Goal: Information Seeking & Learning: Learn about a topic

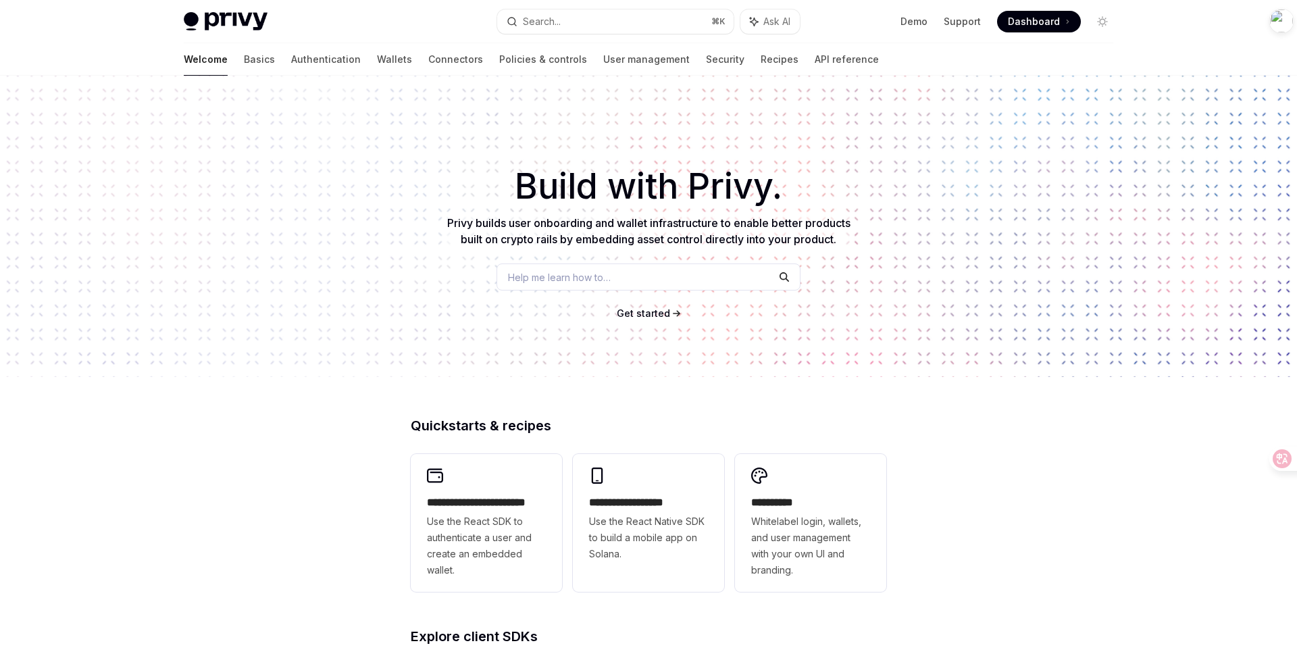
click at [291, 64] on link "Authentication" at bounding box center [326, 59] width 70 height 32
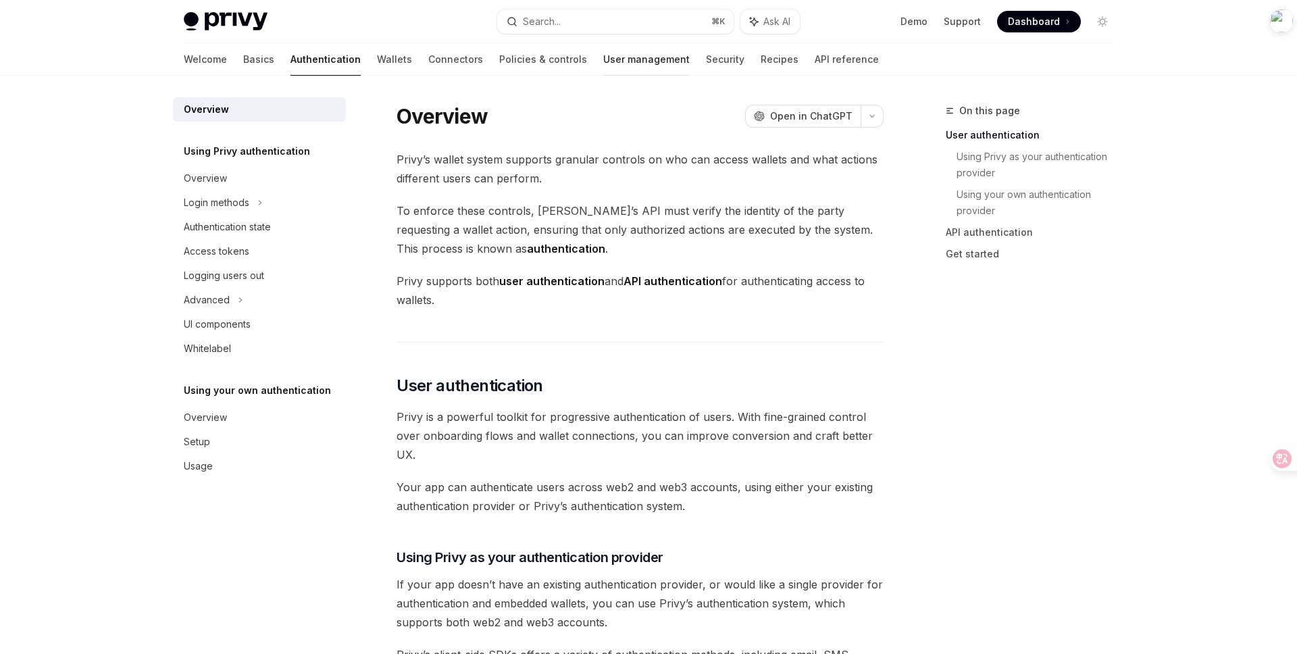
click at [603, 69] on link "User management" at bounding box center [646, 59] width 86 height 32
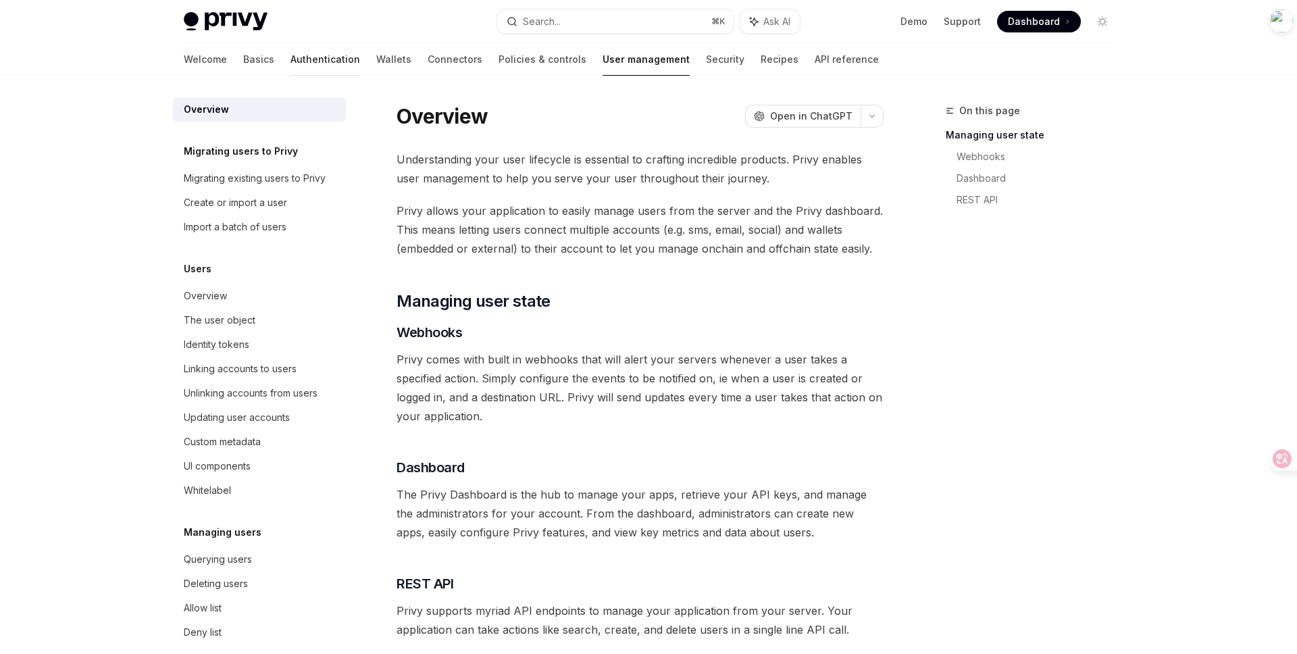
click at [290, 63] on link "Authentication" at bounding box center [325, 59] width 70 height 32
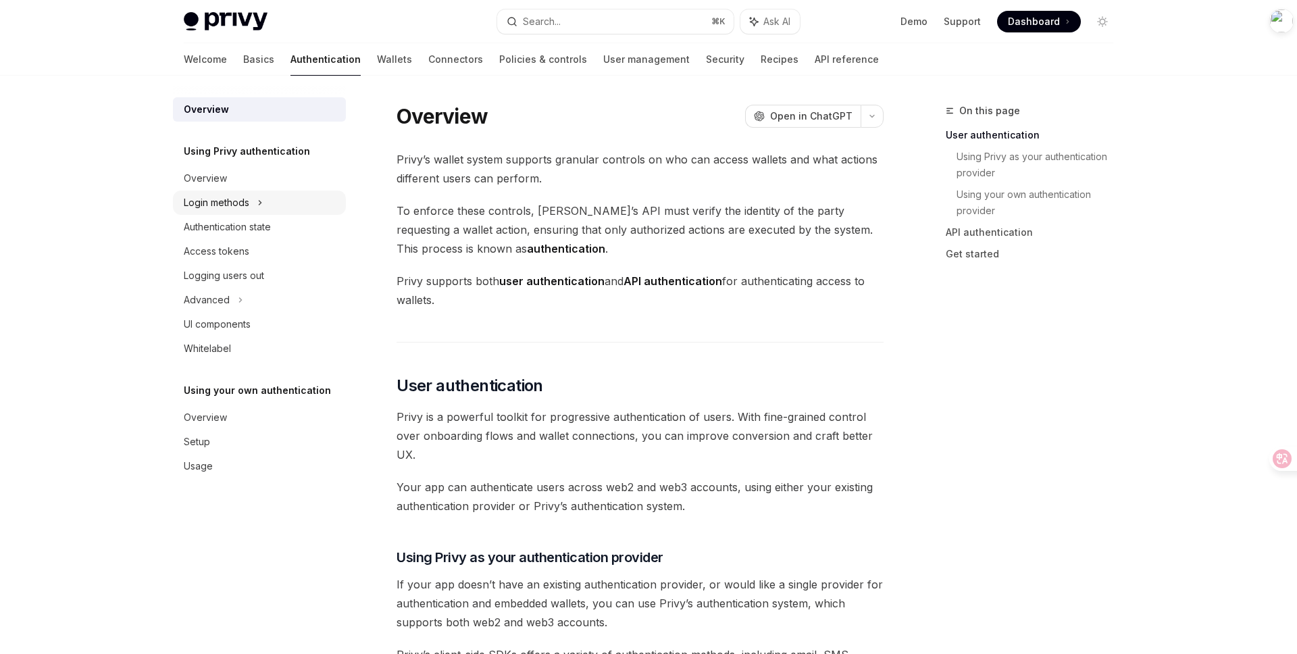
click at [269, 201] on div "Login methods" at bounding box center [259, 202] width 173 height 24
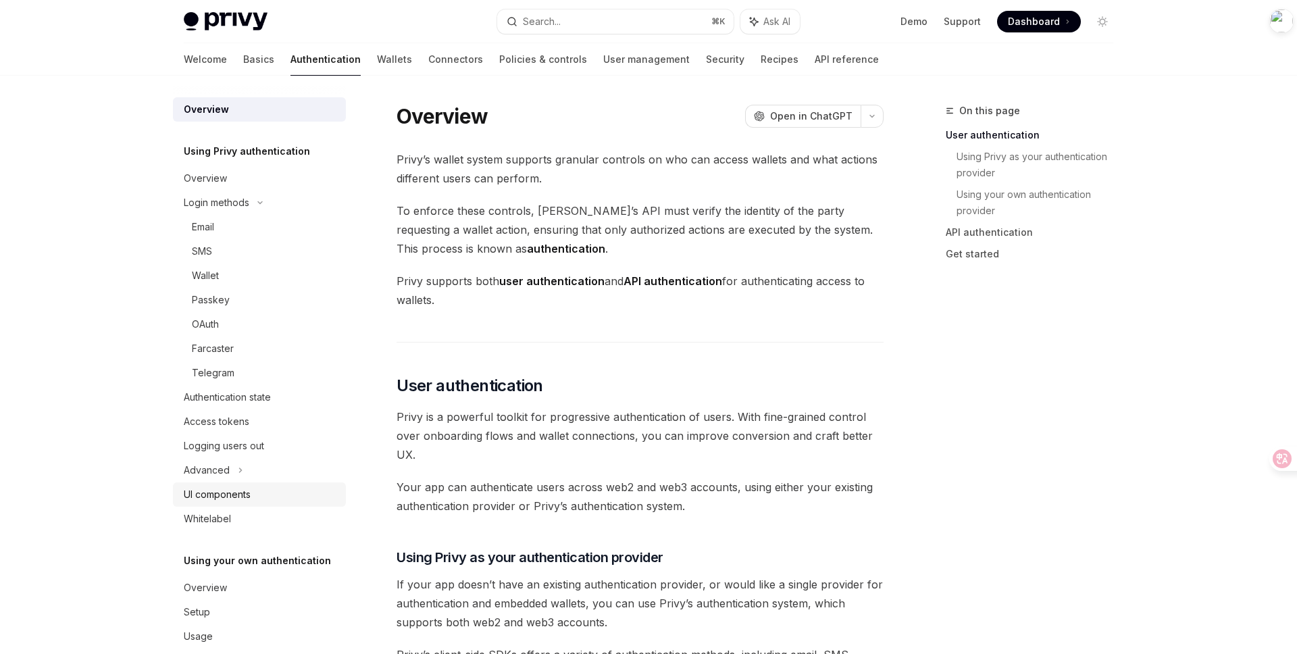
scroll to position [22, 0]
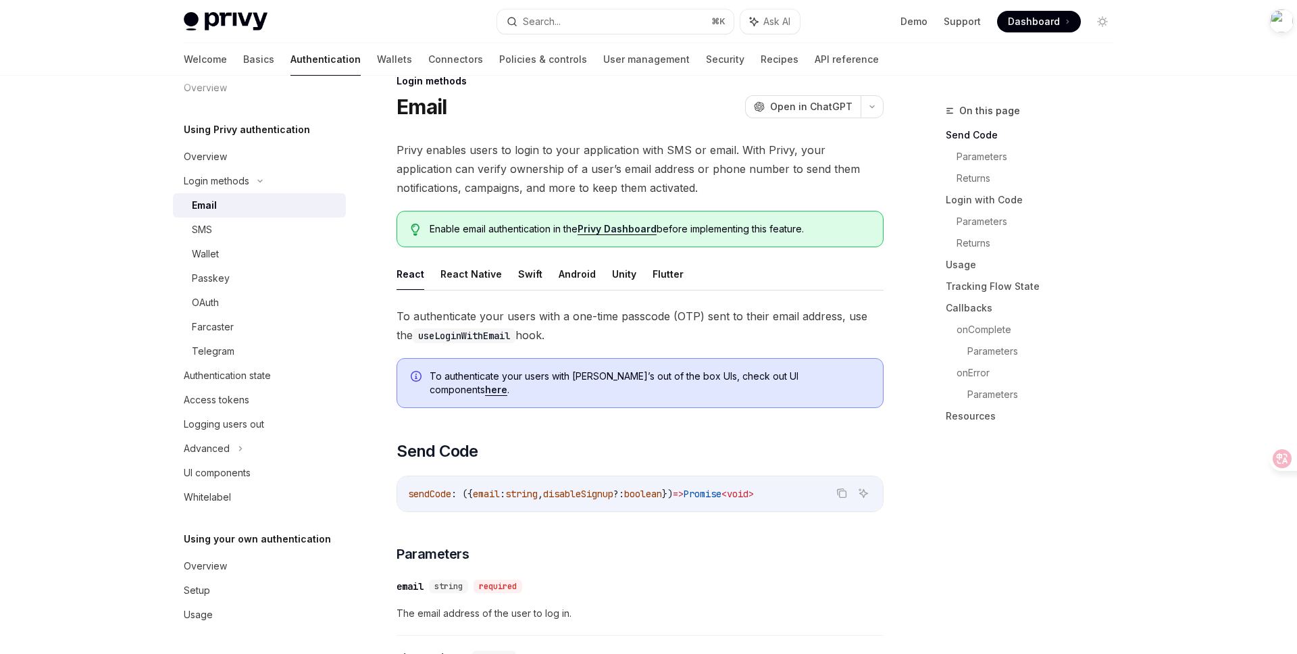
scroll to position [31, 0]
click at [815, 62] on link "API reference" at bounding box center [847, 59] width 64 height 32
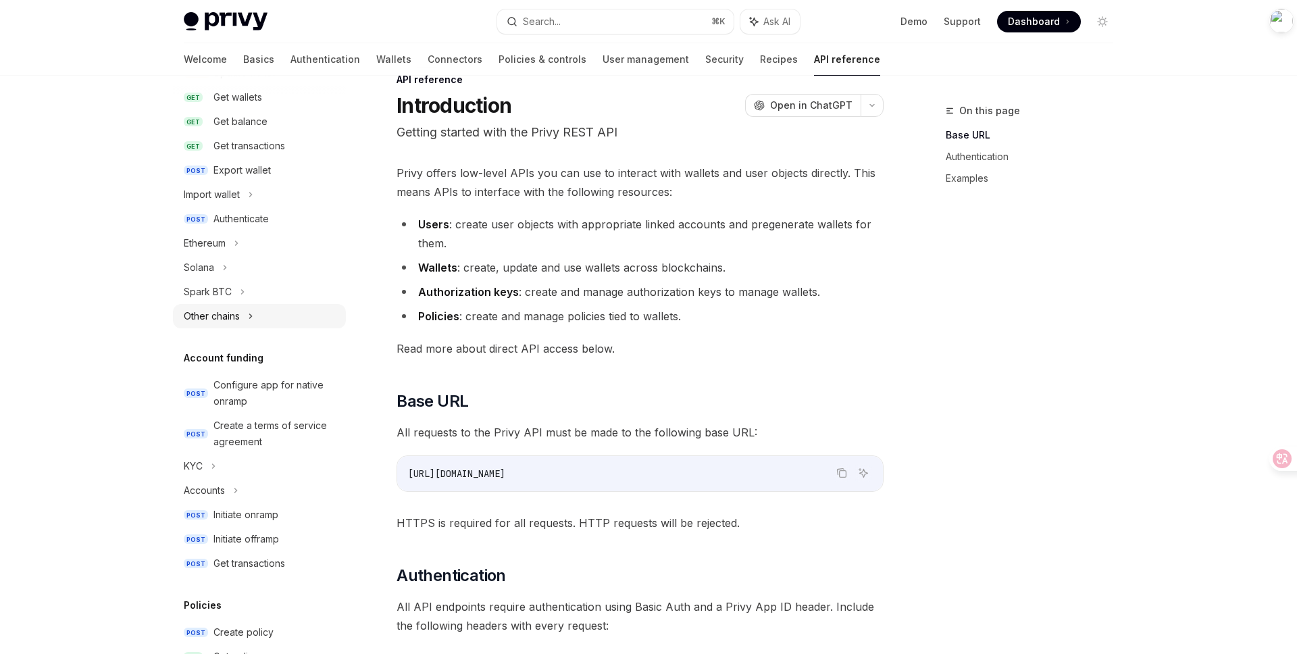
scroll to position [742, 0]
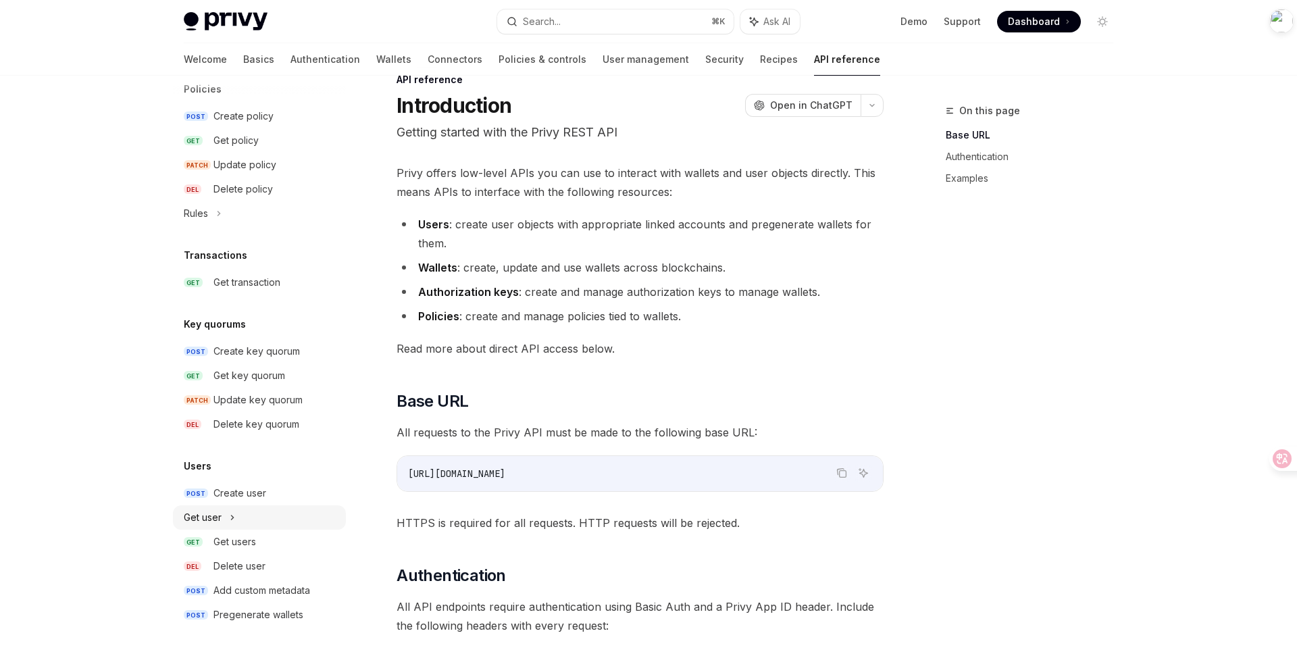
click at [237, 521] on div "Get user" at bounding box center [259, 517] width 173 height 24
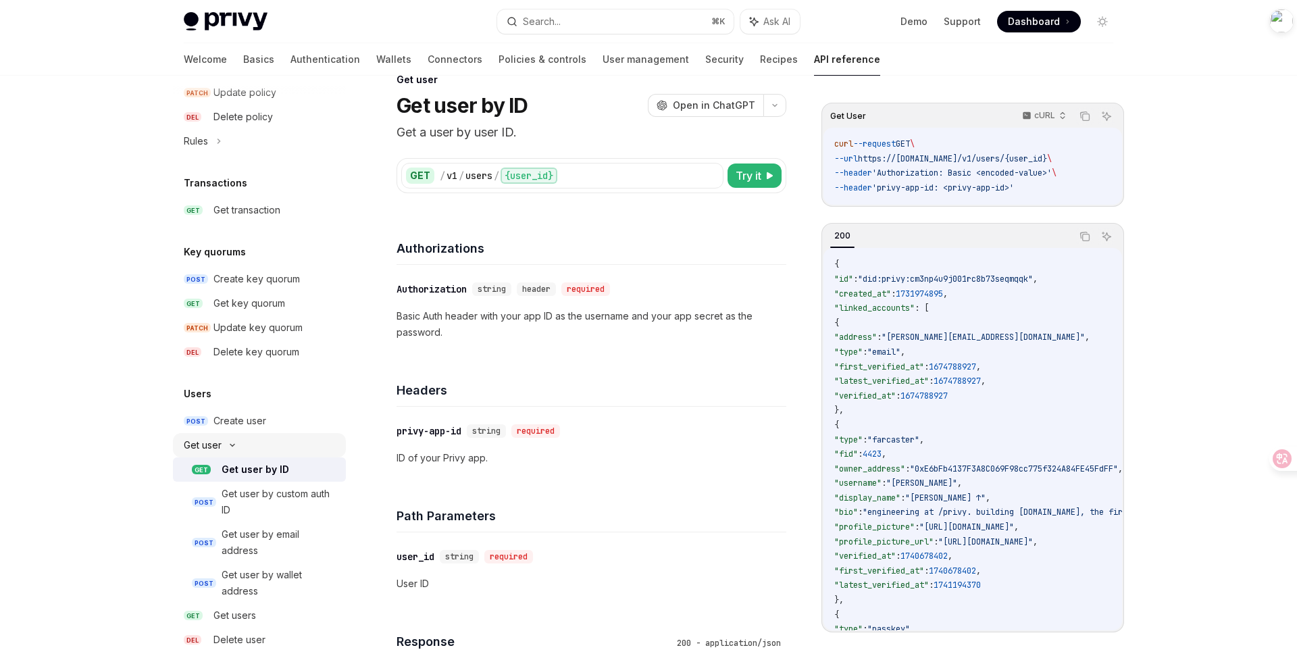
scroll to position [888, 0]
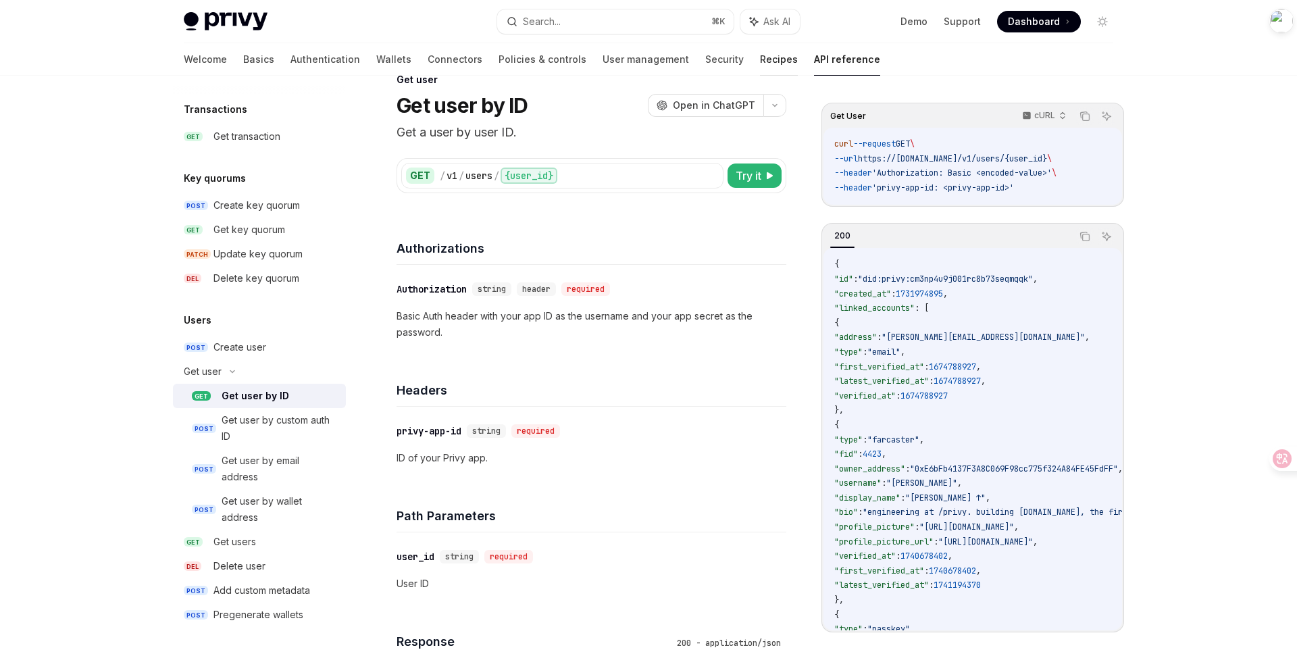
click at [760, 68] on link "Recipes" at bounding box center [779, 59] width 38 height 32
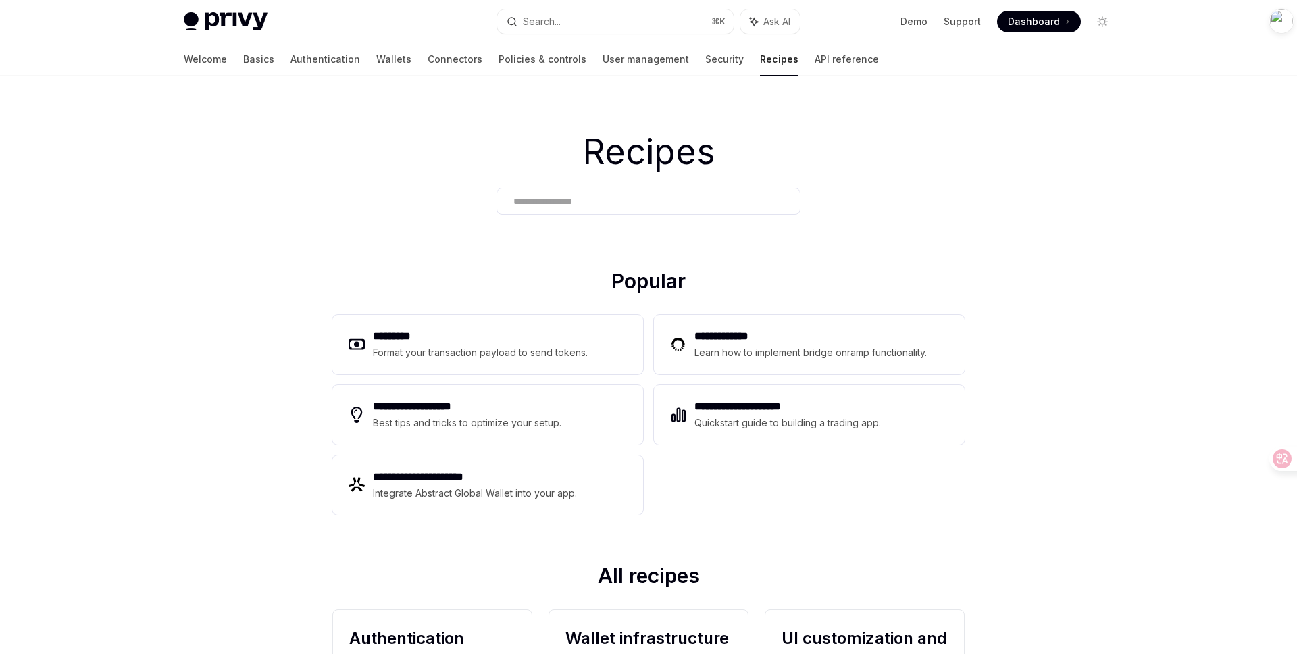
click at [276, 218] on div "Recipes" at bounding box center [648, 172] width 1297 height 193
click at [910, 203] on div "Recipes" at bounding box center [648, 172] width 1297 height 193
click at [815, 49] on link "API reference" at bounding box center [847, 59] width 64 height 32
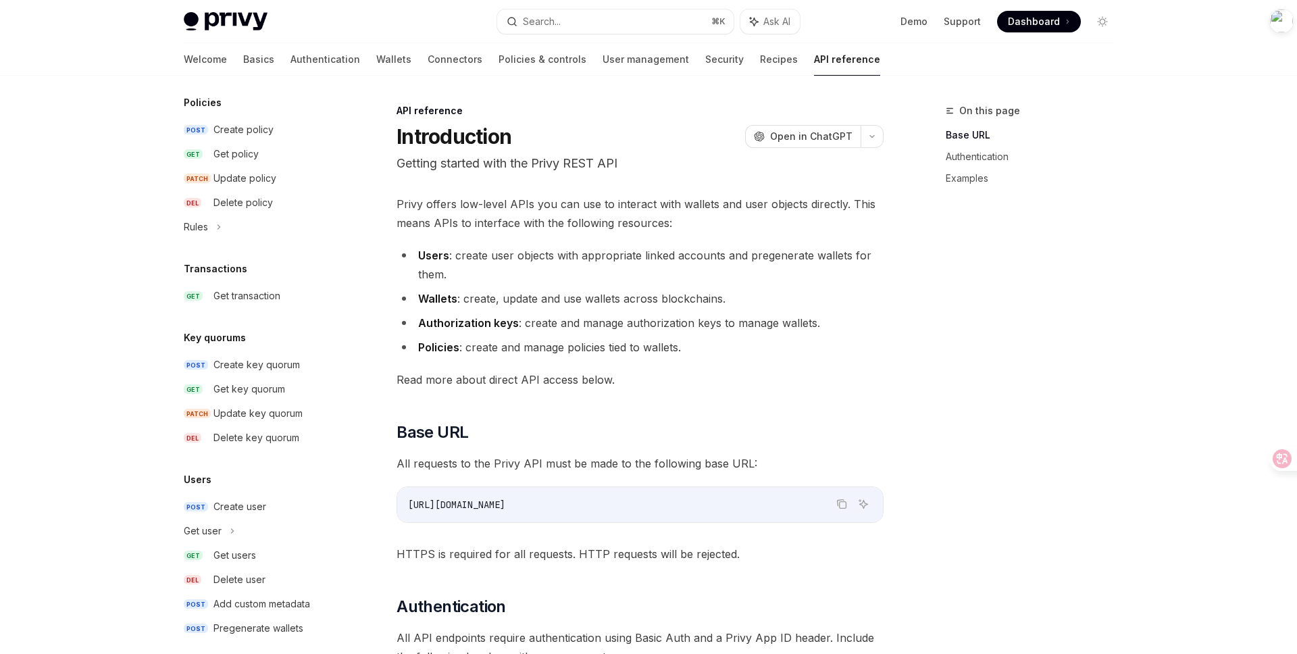
scroll to position [742, 0]
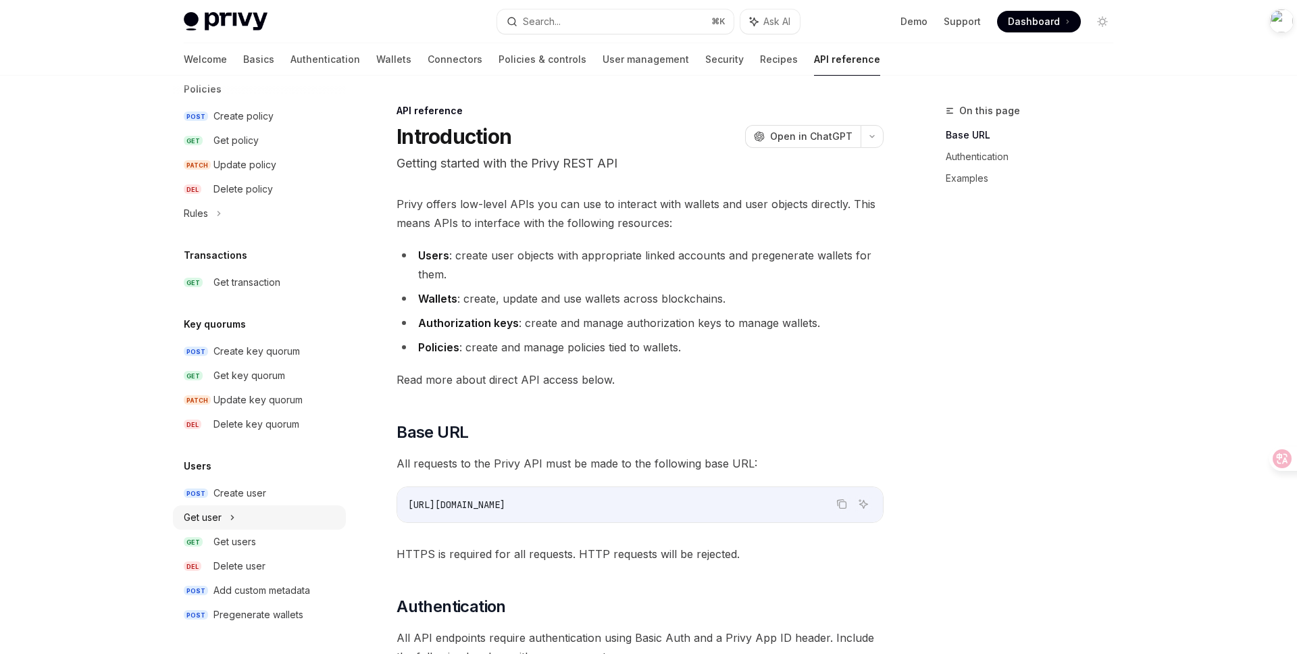
click at [229, 513] on div "Get user" at bounding box center [259, 517] width 173 height 24
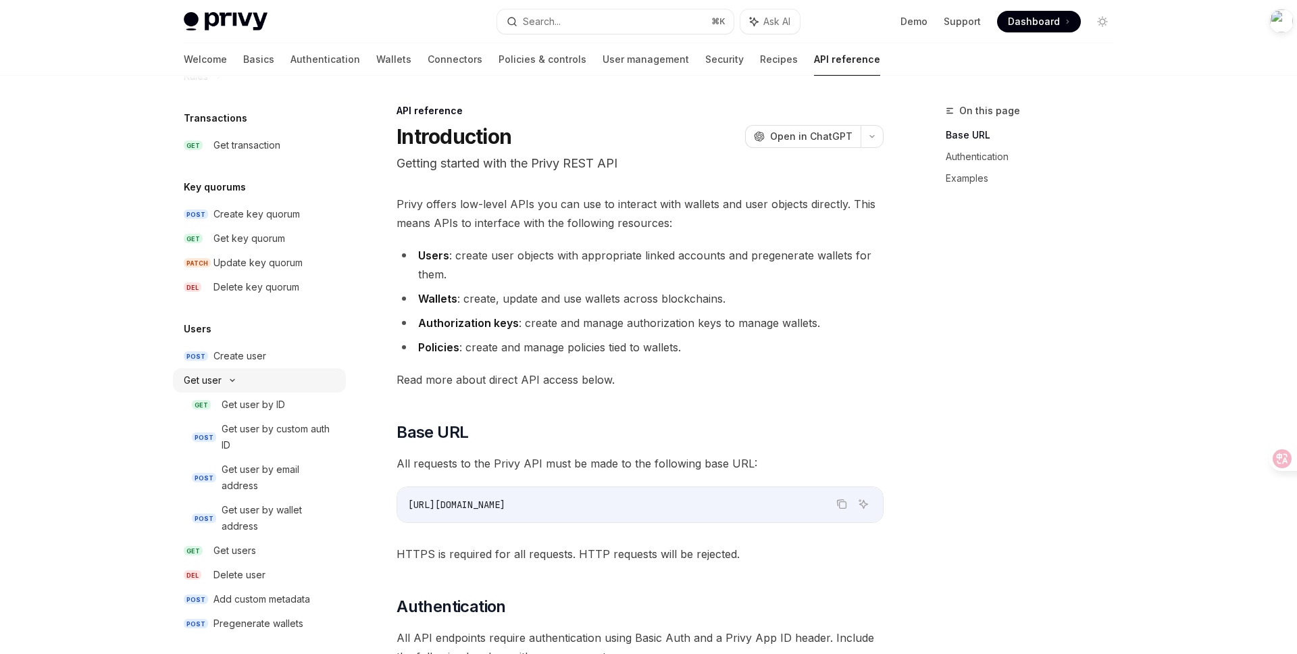
scroll to position [888, 0]
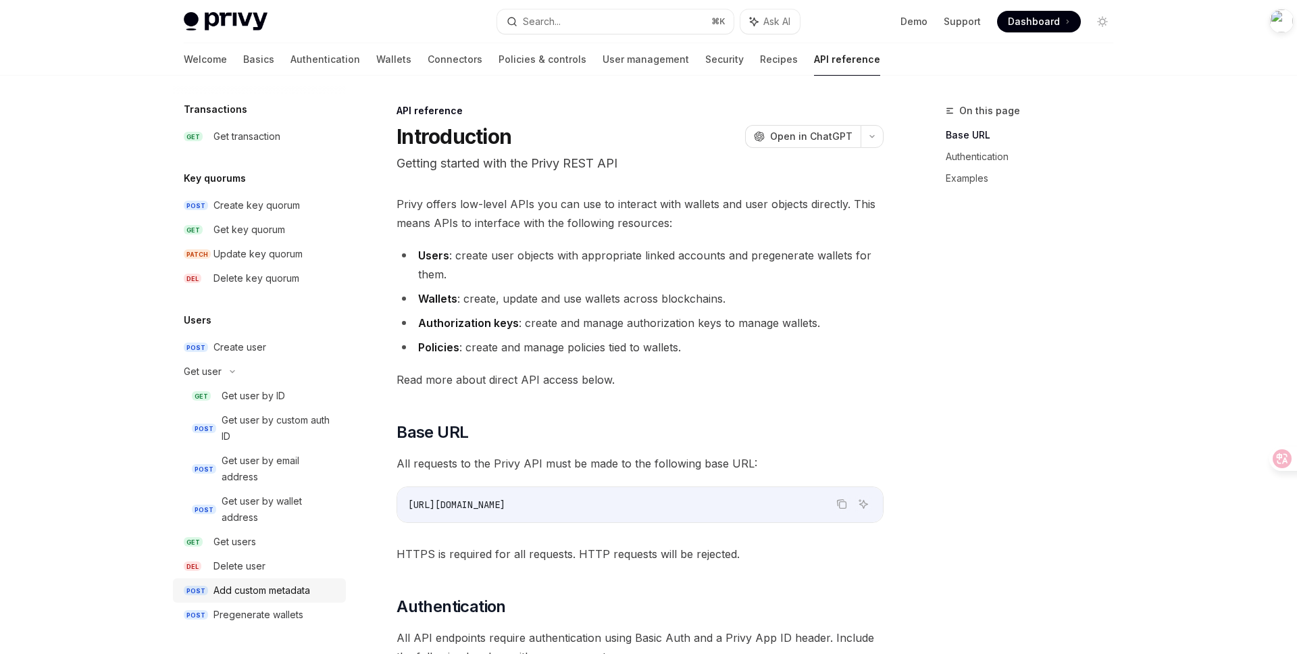
click at [276, 594] on div "Add custom metadata" at bounding box center [261, 590] width 97 height 16
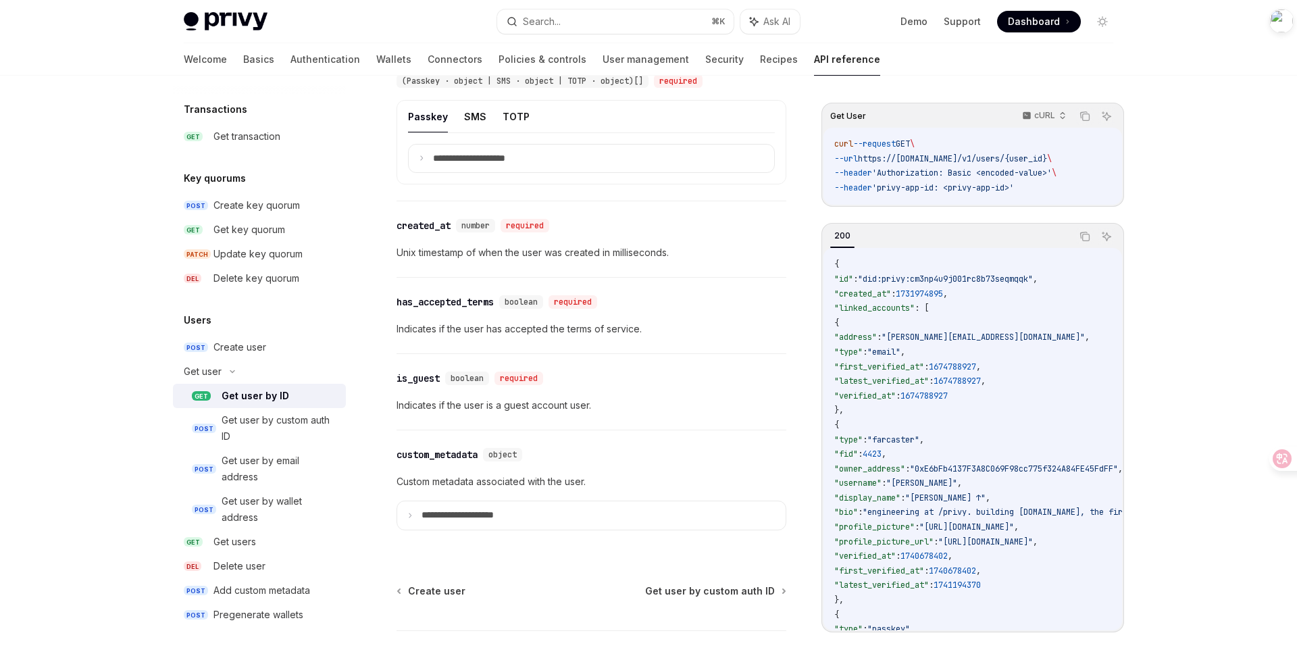
scroll to position [1060, 0]
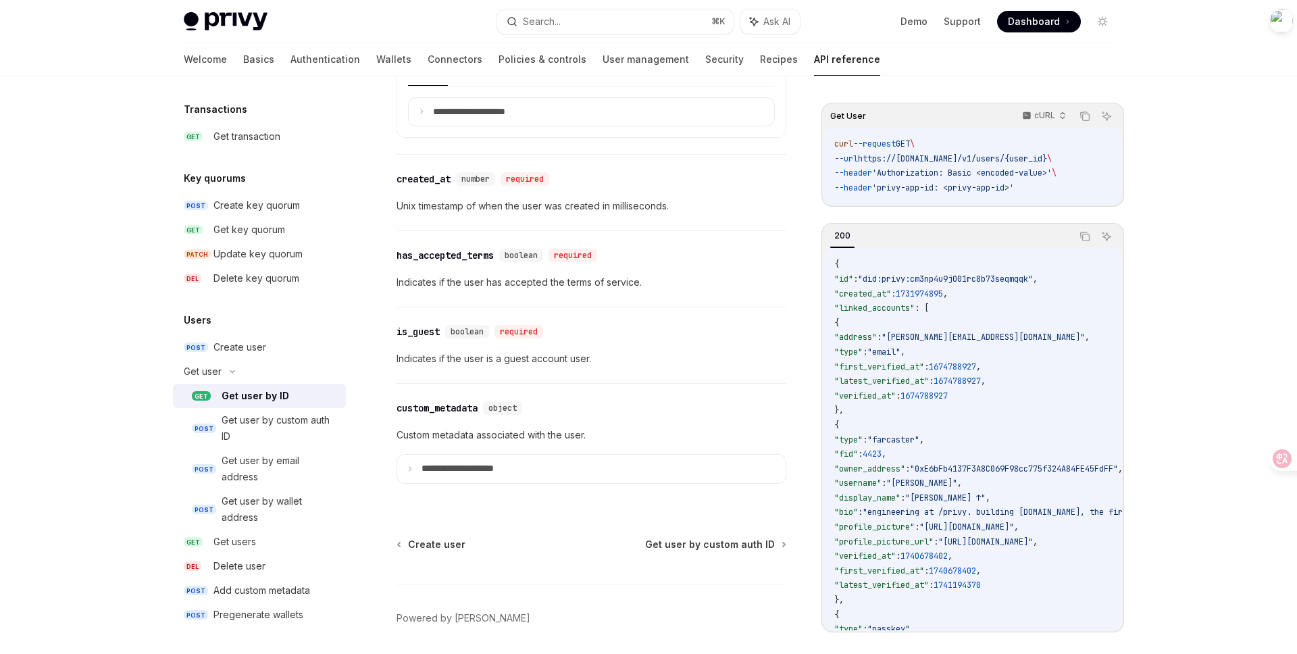
click at [701, 367] on div "​ is_guest boolean required Indicates if the user is a guest account user." at bounding box center [592, 345] width 390 height 76
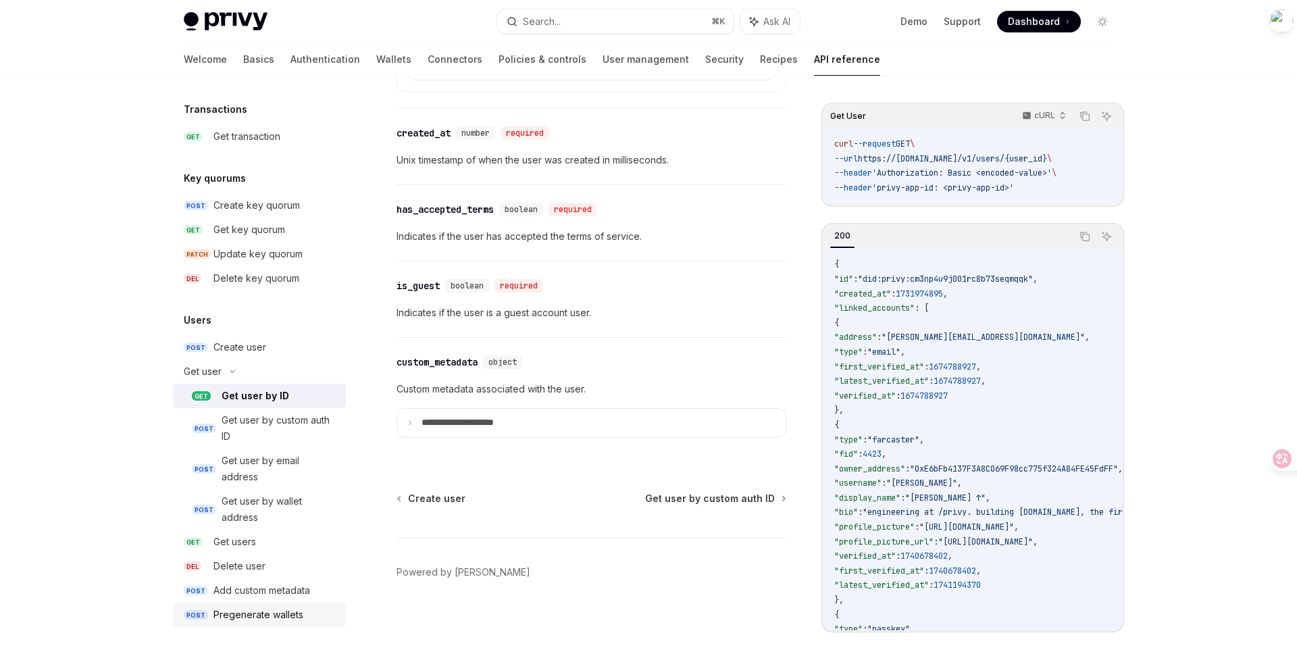
click at [246, 610] on div "Pregenerate wallets" at bounding box center [258, 615] width 90 height 16
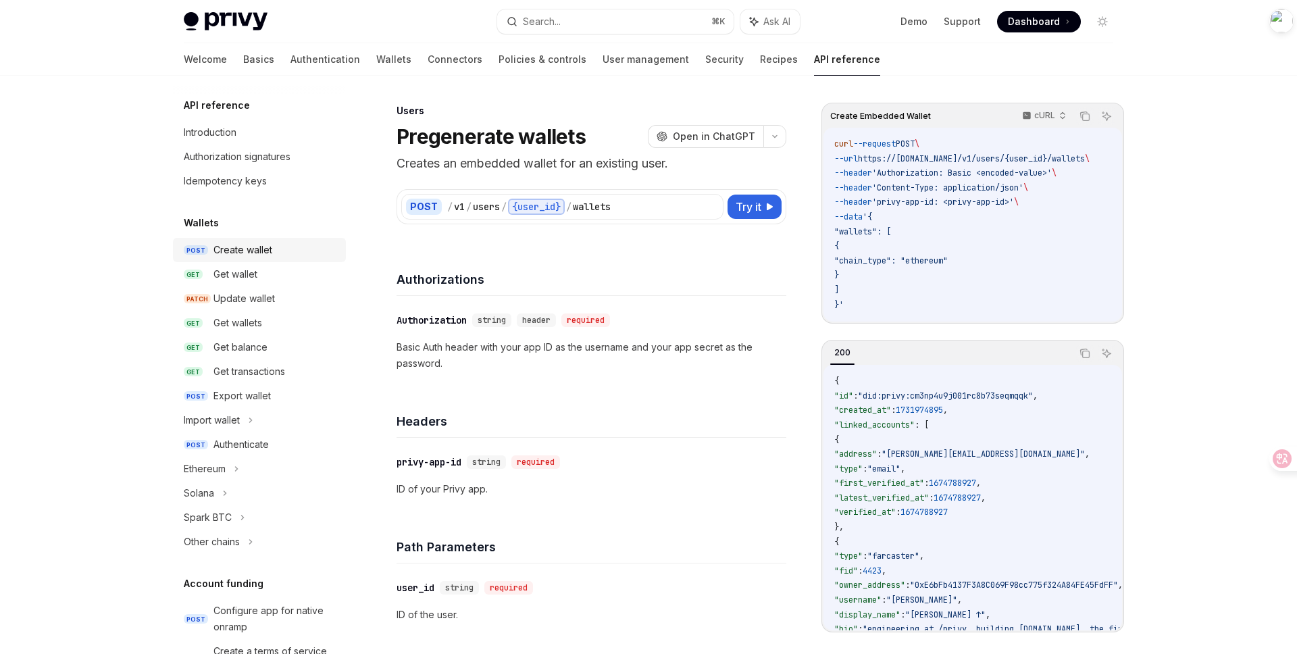
click at [249, 246] on div "Create wallet" at bounding box center [242, 250] width 59 height 16
type textarea "*"
